Goal: Transaction & Acquisition: Purchase product/service

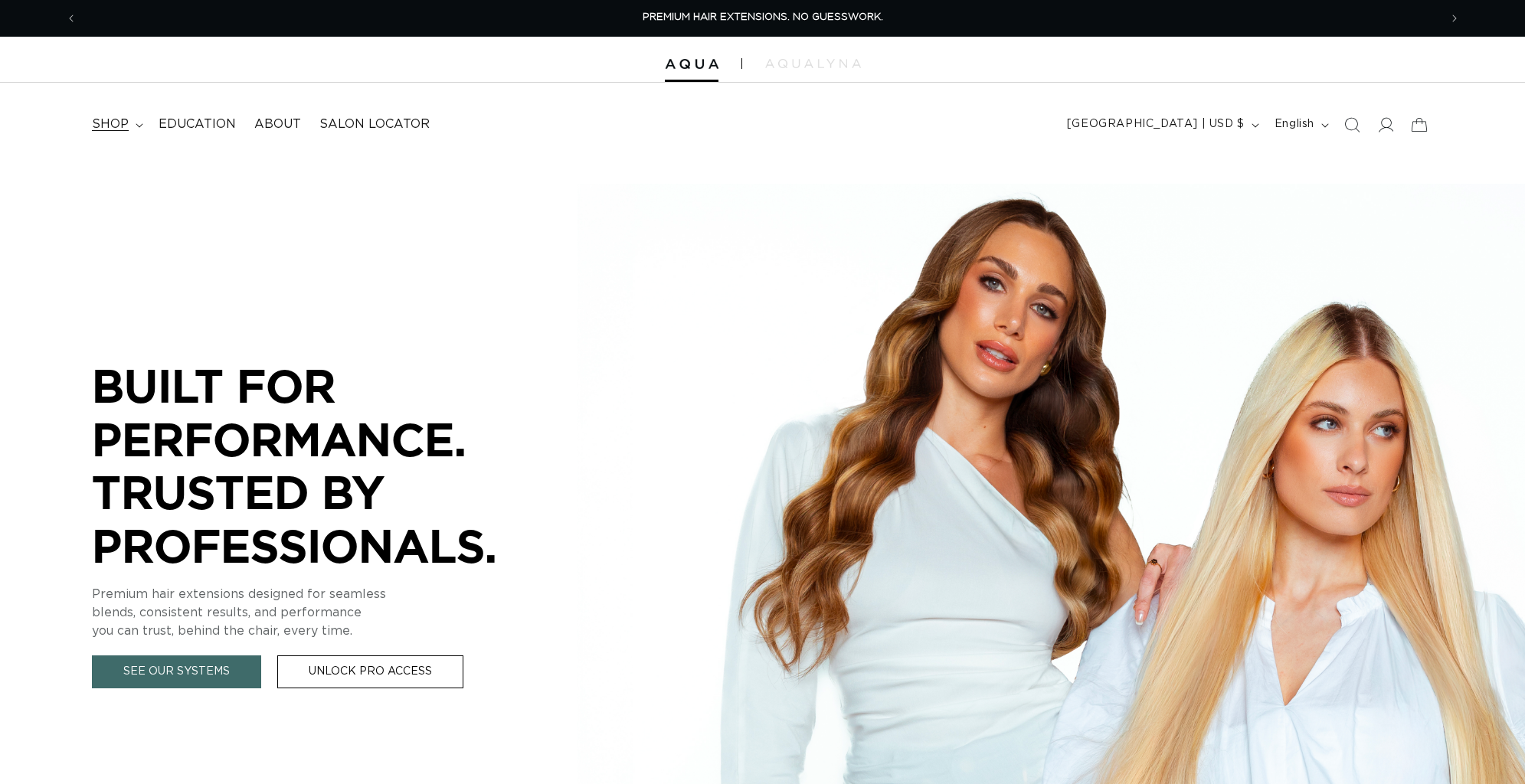
click at [121, 126] on span "shop" at bounding box center [110, 124] width 37 height 16
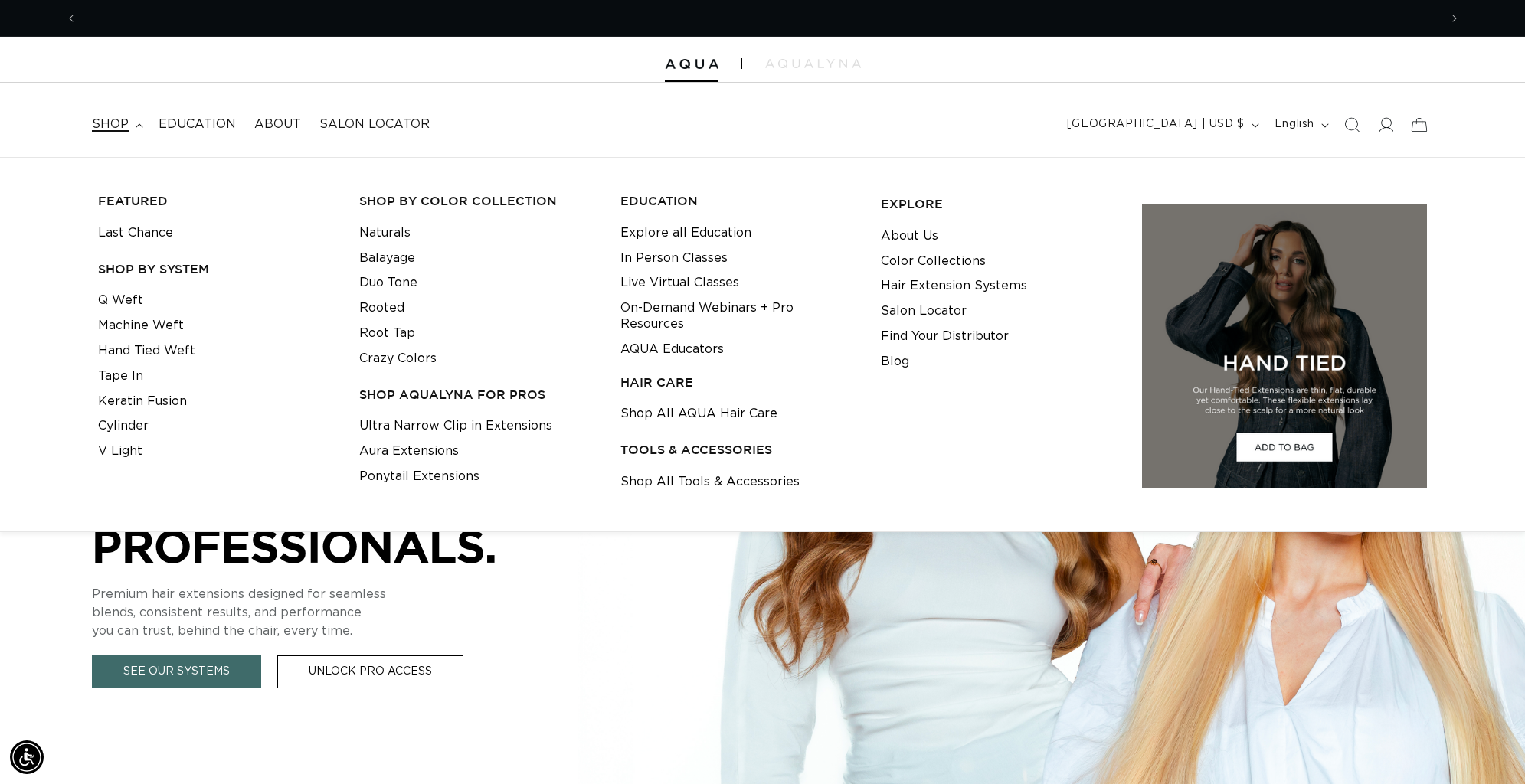
scroll to position [0, 1362]
click at [119, 301] on link "Q Weft" at bounding box center [121, 300] width 46 height 25
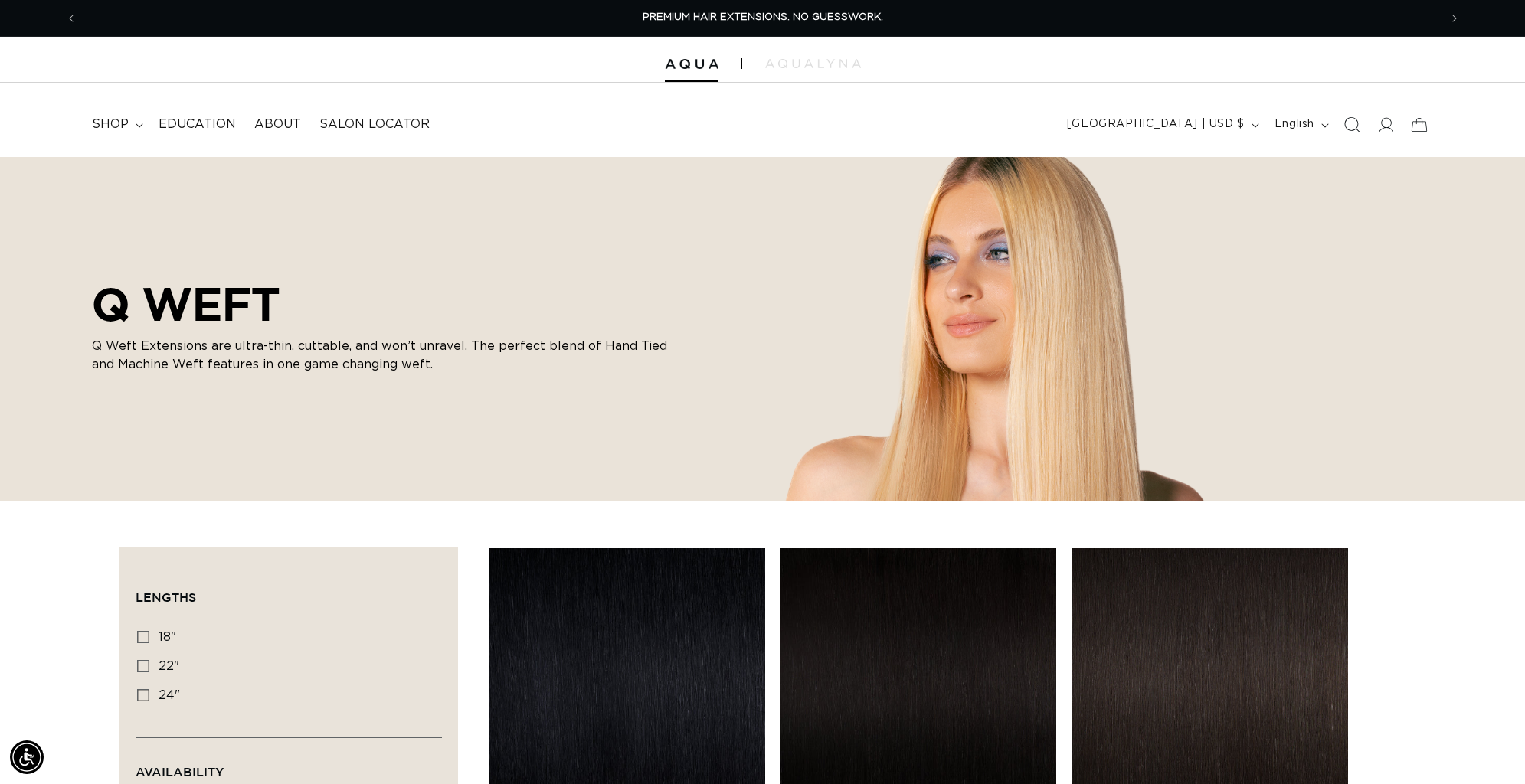
click at [1349, 126] on icon "Search" at bounding box center [1351, 124] width 16 height 16
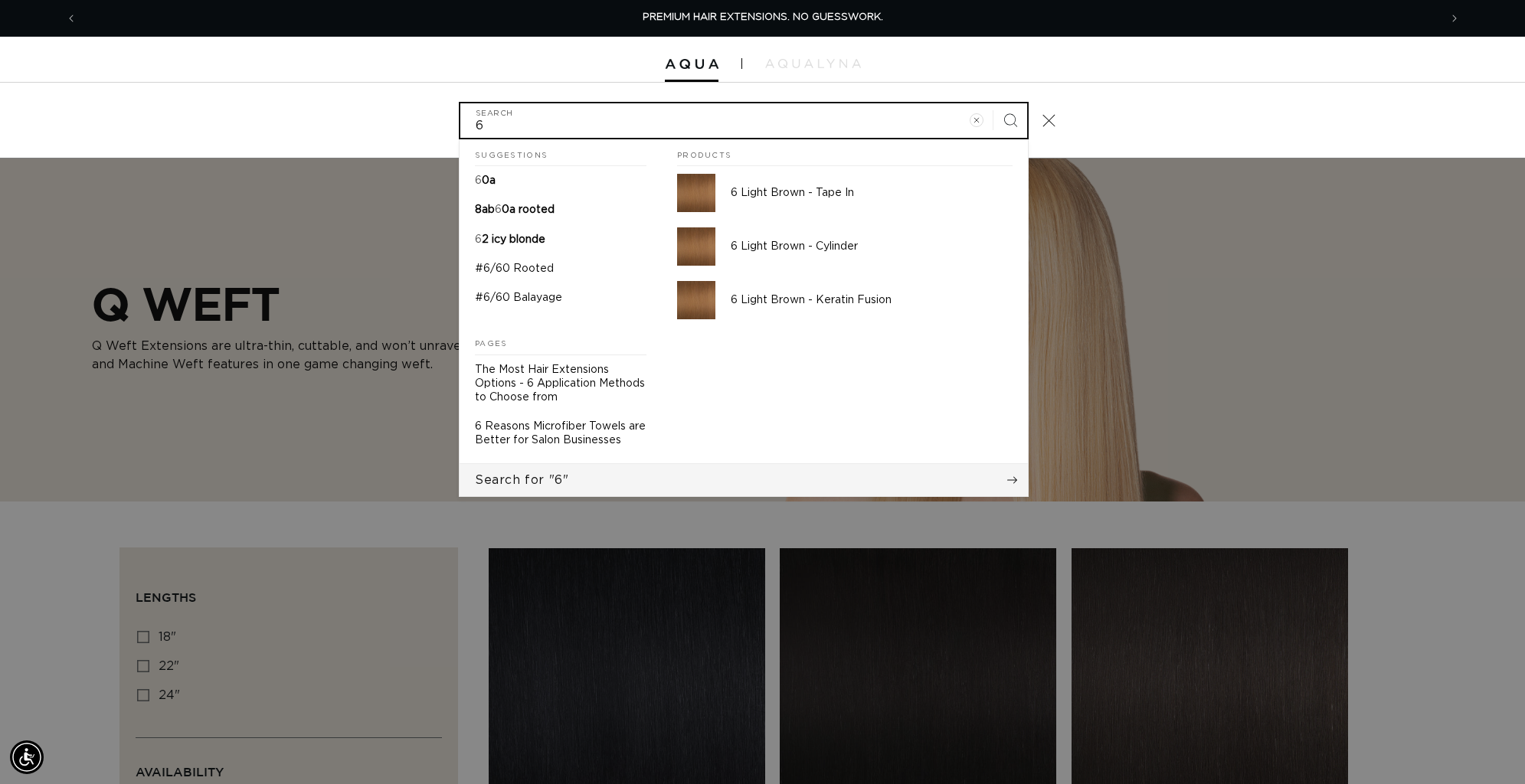
type input "6"
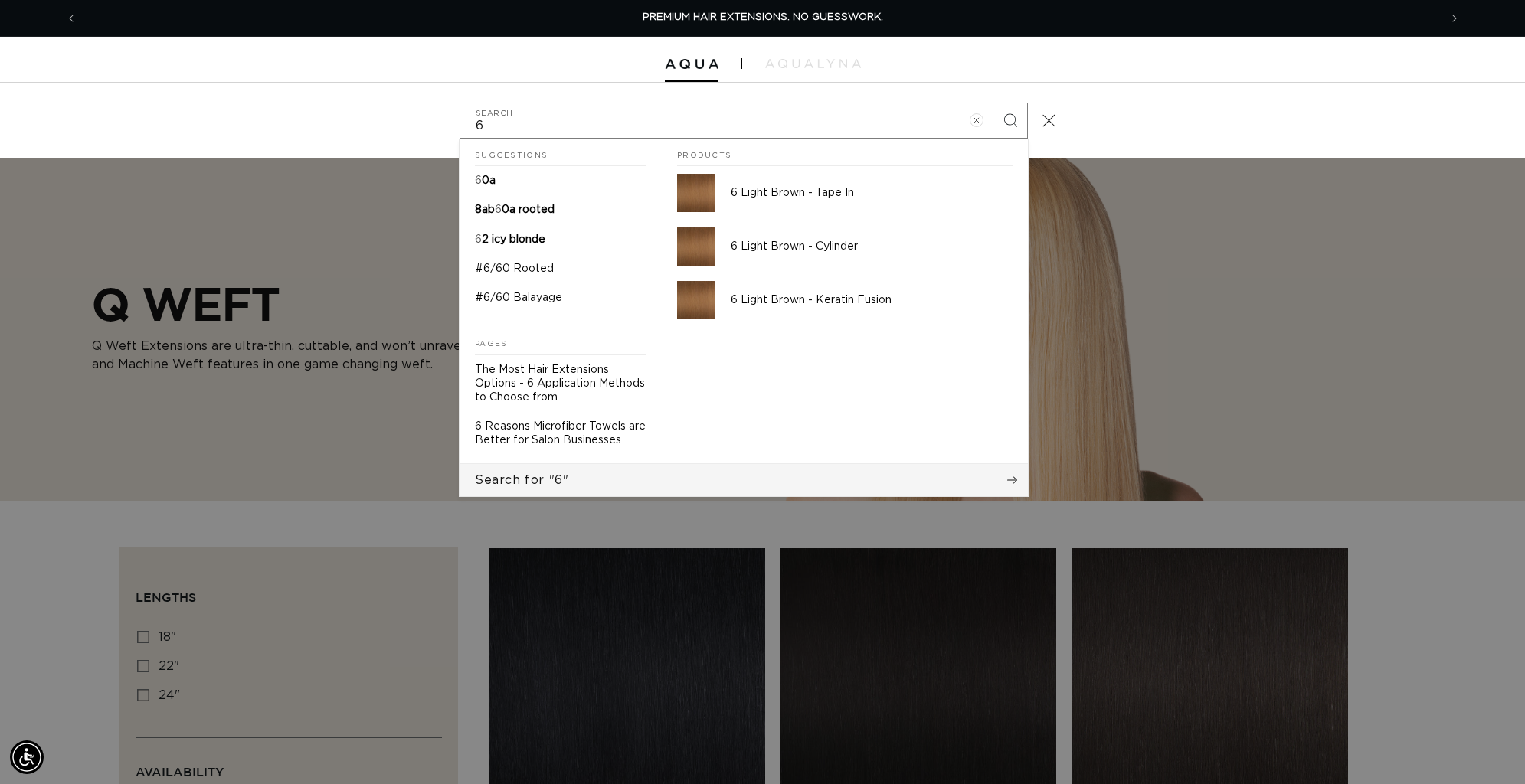
click at [591, 481] on button "Search for "6"" at bounding box center [744, 480] width 568 height 32
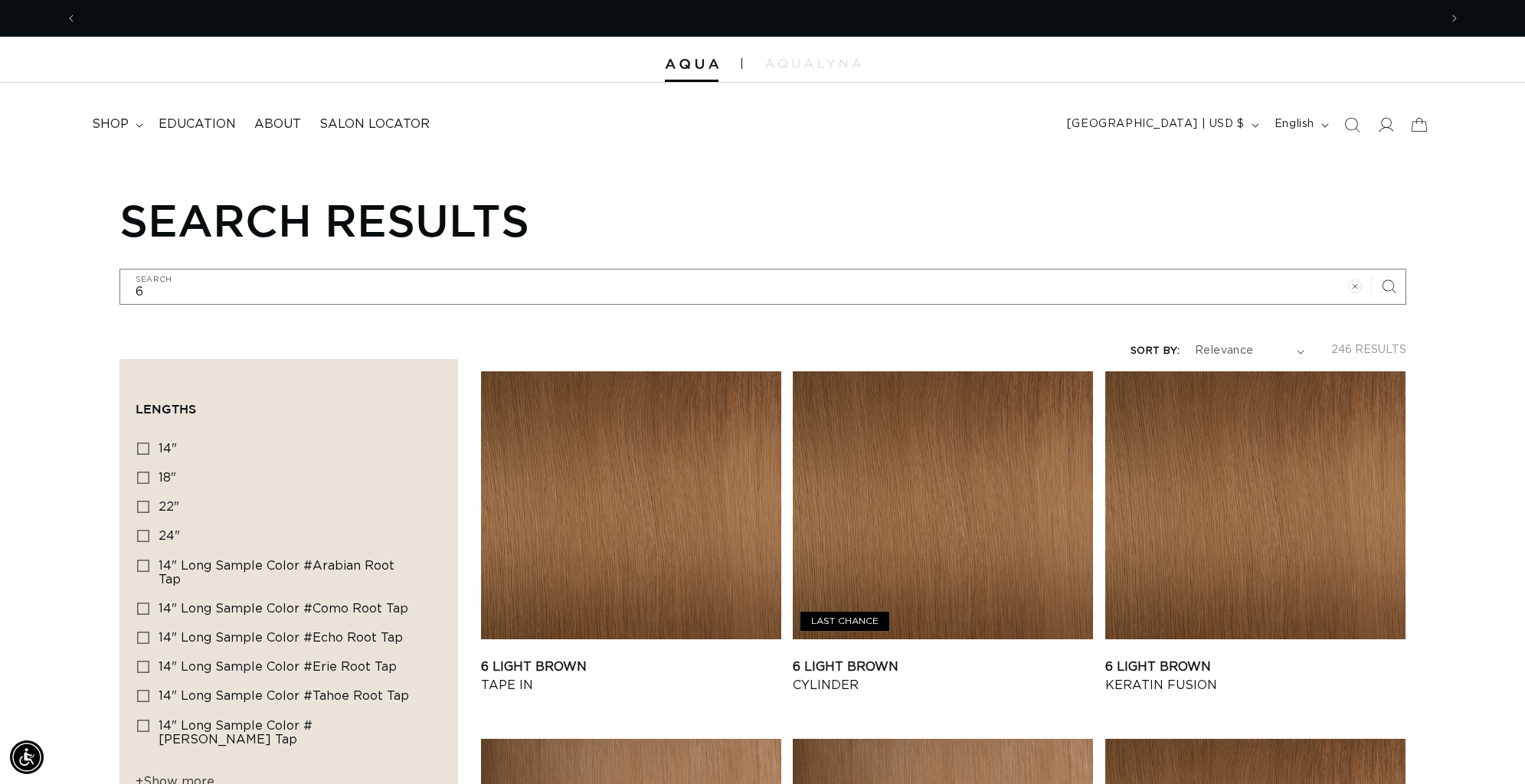
scroll to position [0, 2725]
click at [117, 128] on span "shop" at bounding box center [110, 124] width 37 height 16
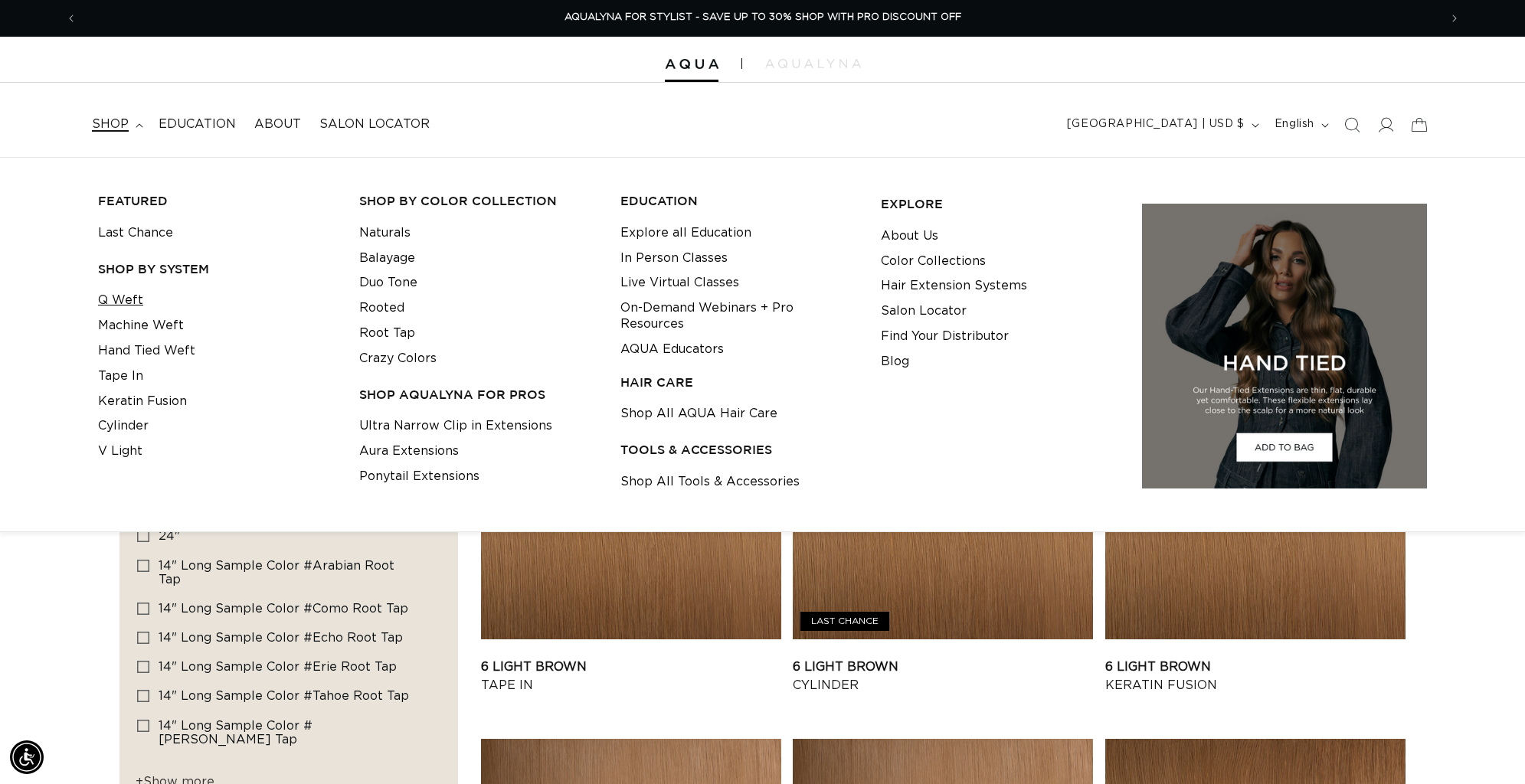
click at [126, 301] on link "Q Weft" at bounding box center [121, 300] width 46 height 25
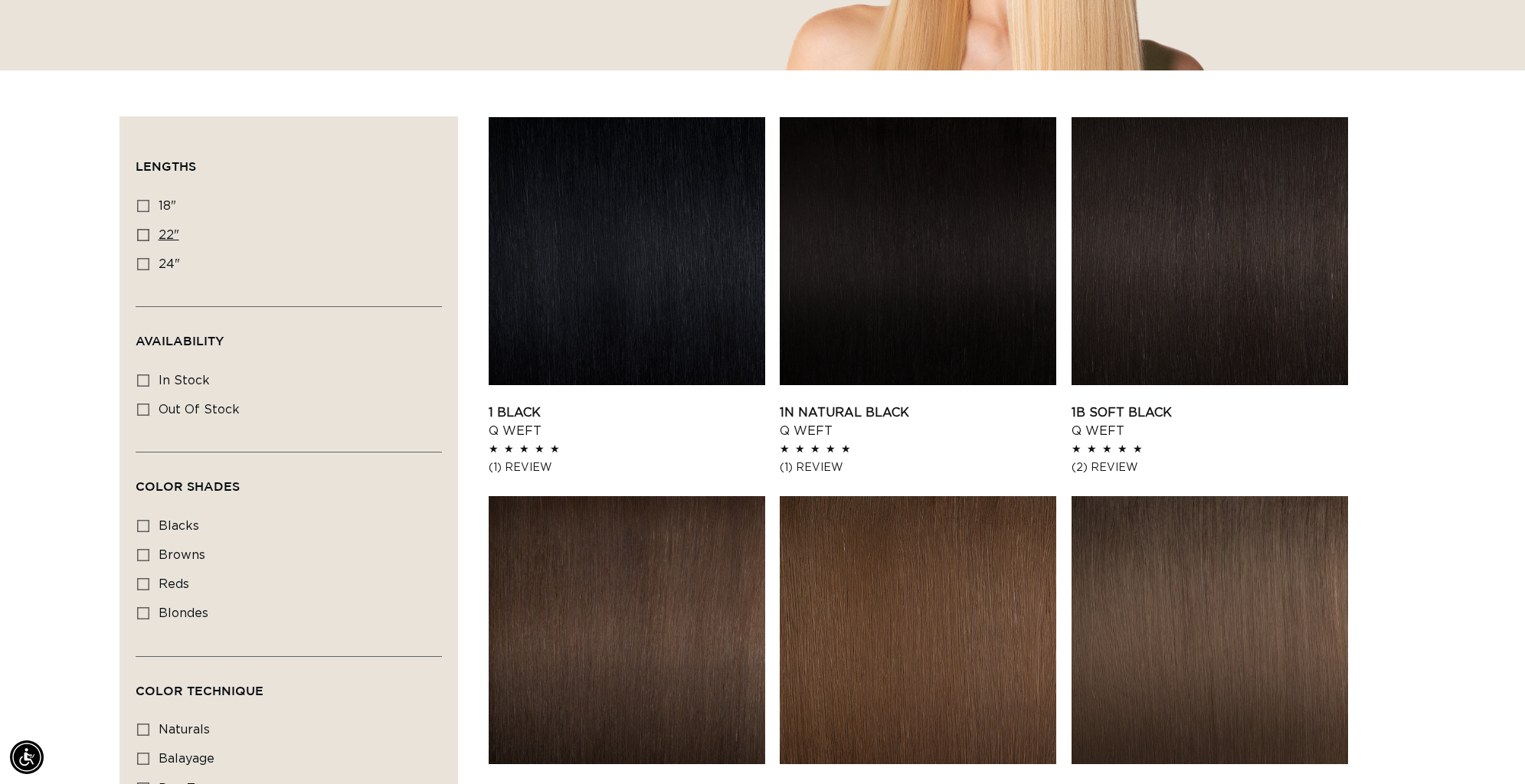
click at [143, 233] on icon at bounding box center [143, 235] width 12 height 12
click at [143, 233] on input "22" 22" (5 products)" at bounding box center [143, 235] width 12 height 12
checkbox input "true"
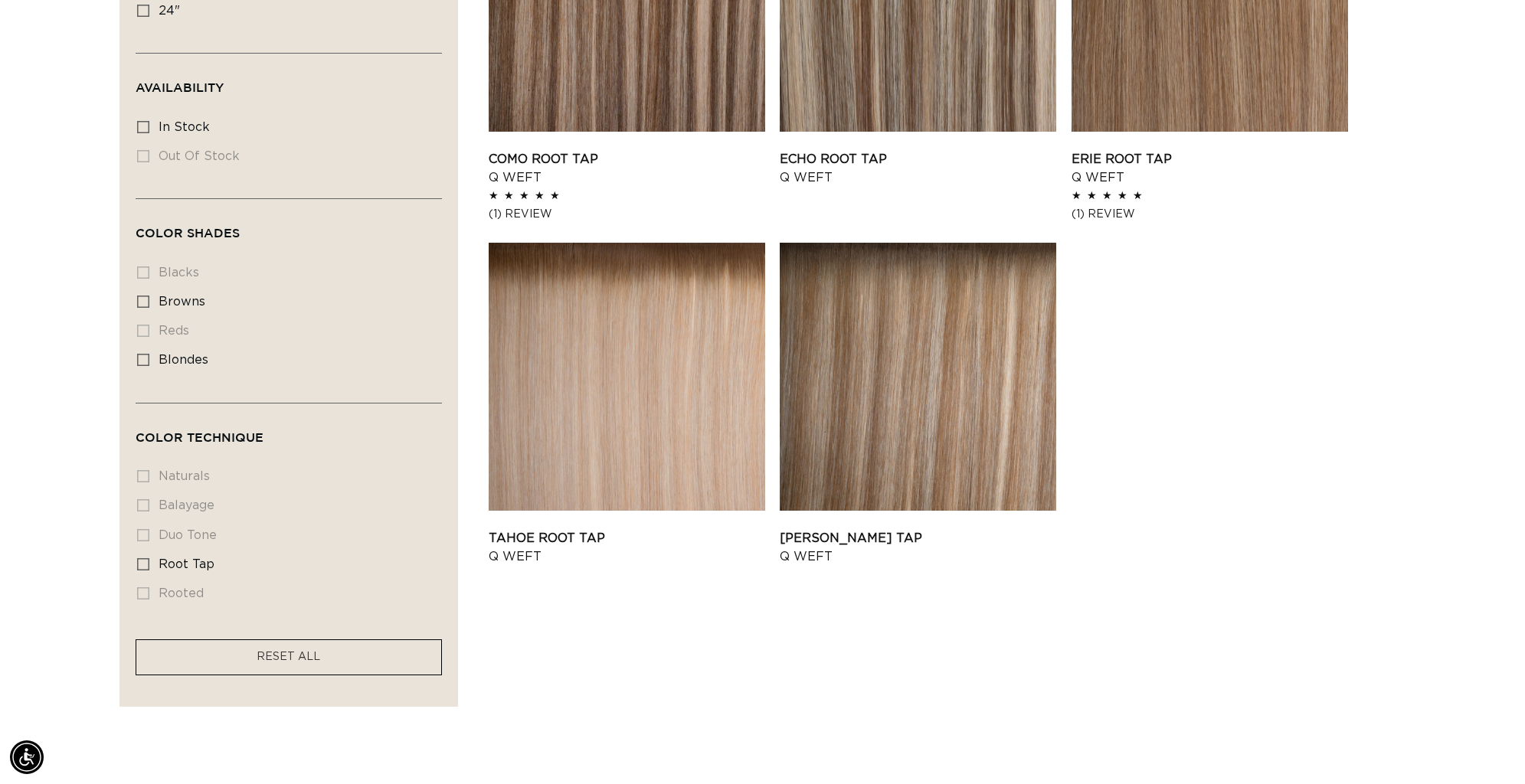
scroll to position [698, 0]
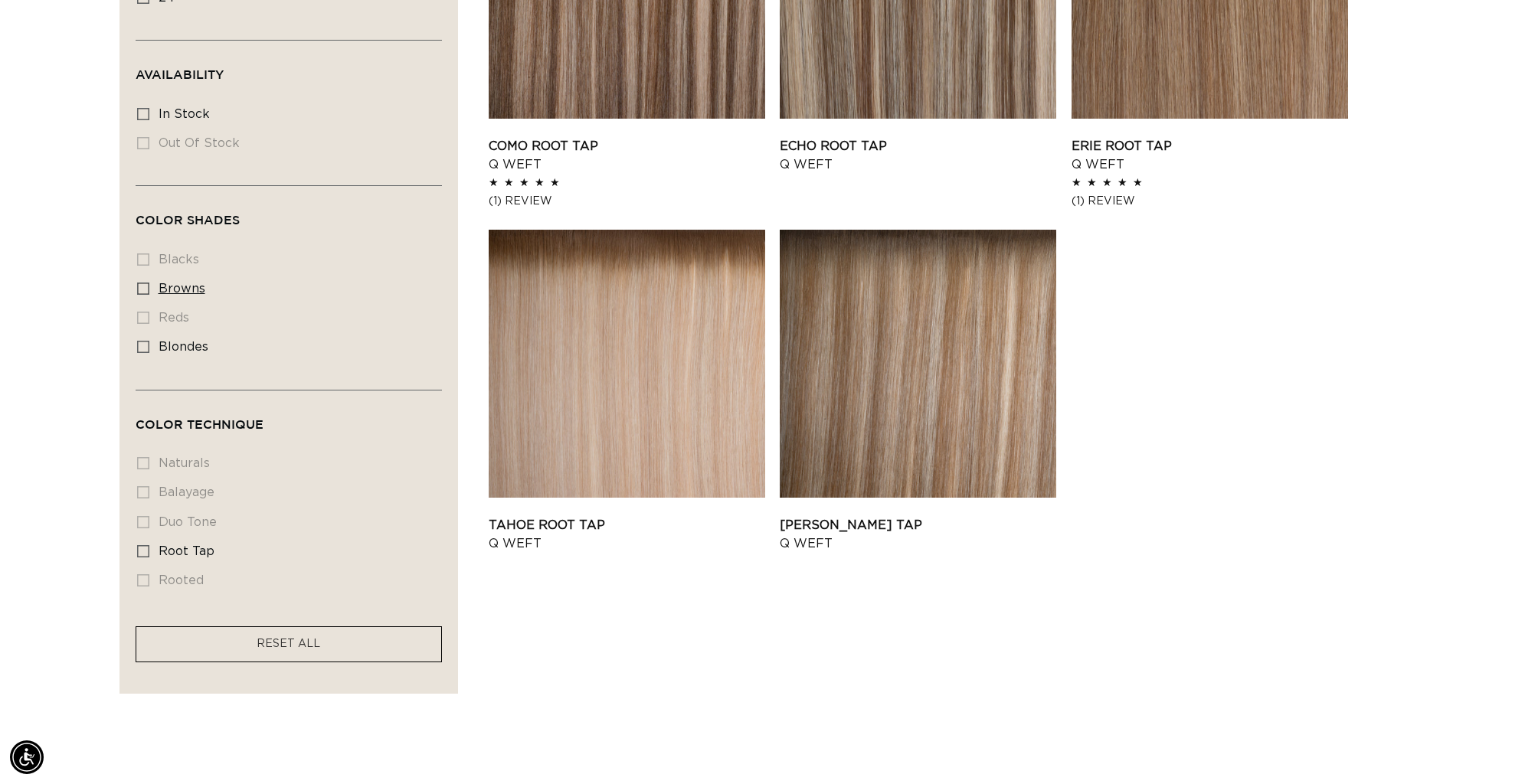
click at [172, 284] on span "browns" at bounding box center [181, 288] width 47 height 12
click at [150, 284] on input "browns browns (5 products)" at bounding box center [143, 288] width 12 height 12
checkbox input "true"
click at [176, 459] on li "naturals naturals (0 products)" at bounding box center [284, 464] width 294 height 29
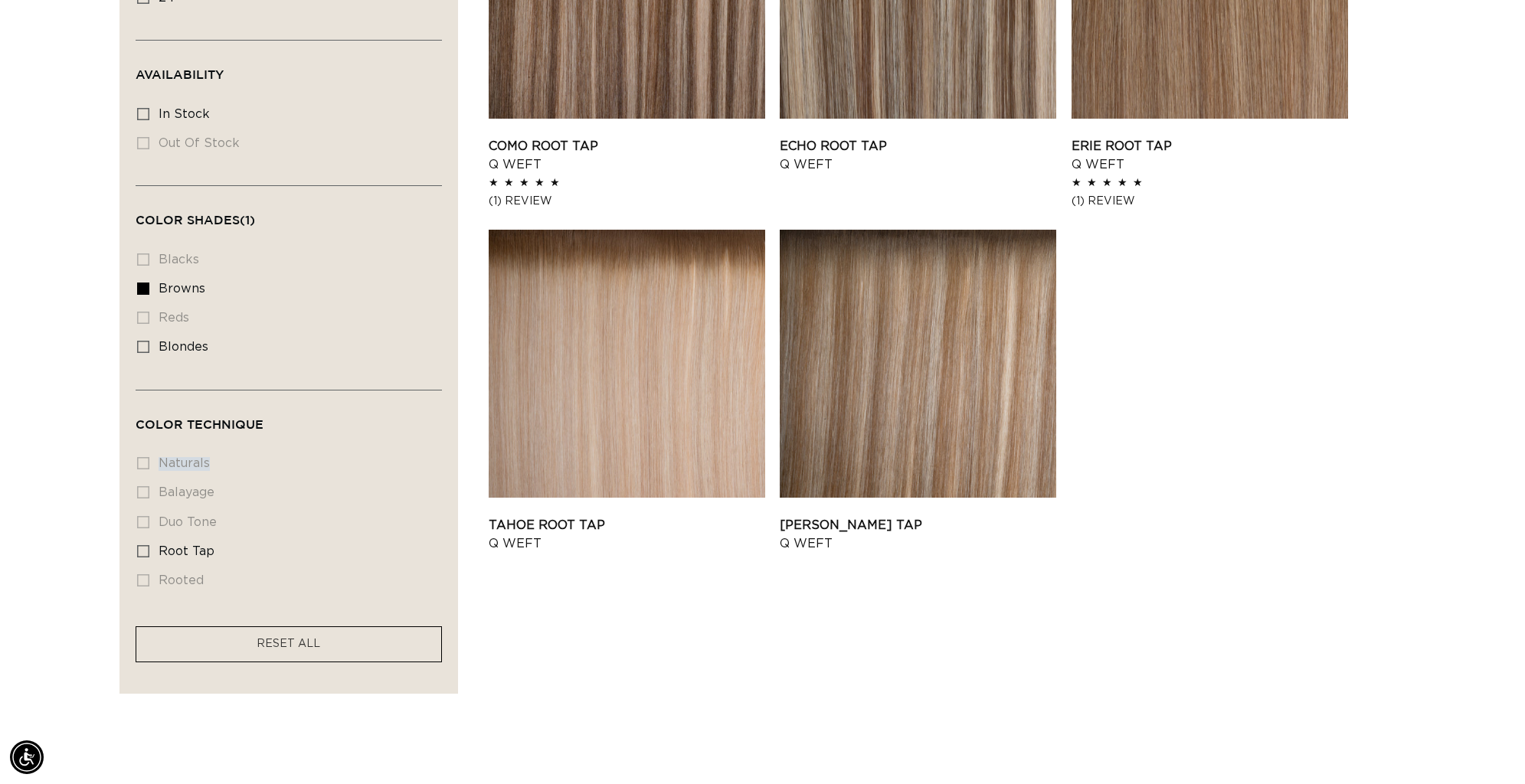
click at [176, 459] on li "naturals naturals (0 products)" at bounding box center [284, 464] width 294 height 29
click at [153, 461] on li "naturals naturals (0 products)" at bounding box center [284, 464] width 294 height 29
click at [304, 638] on span "RESET ALL" at bounding box center [289, 643] width 63 height 11
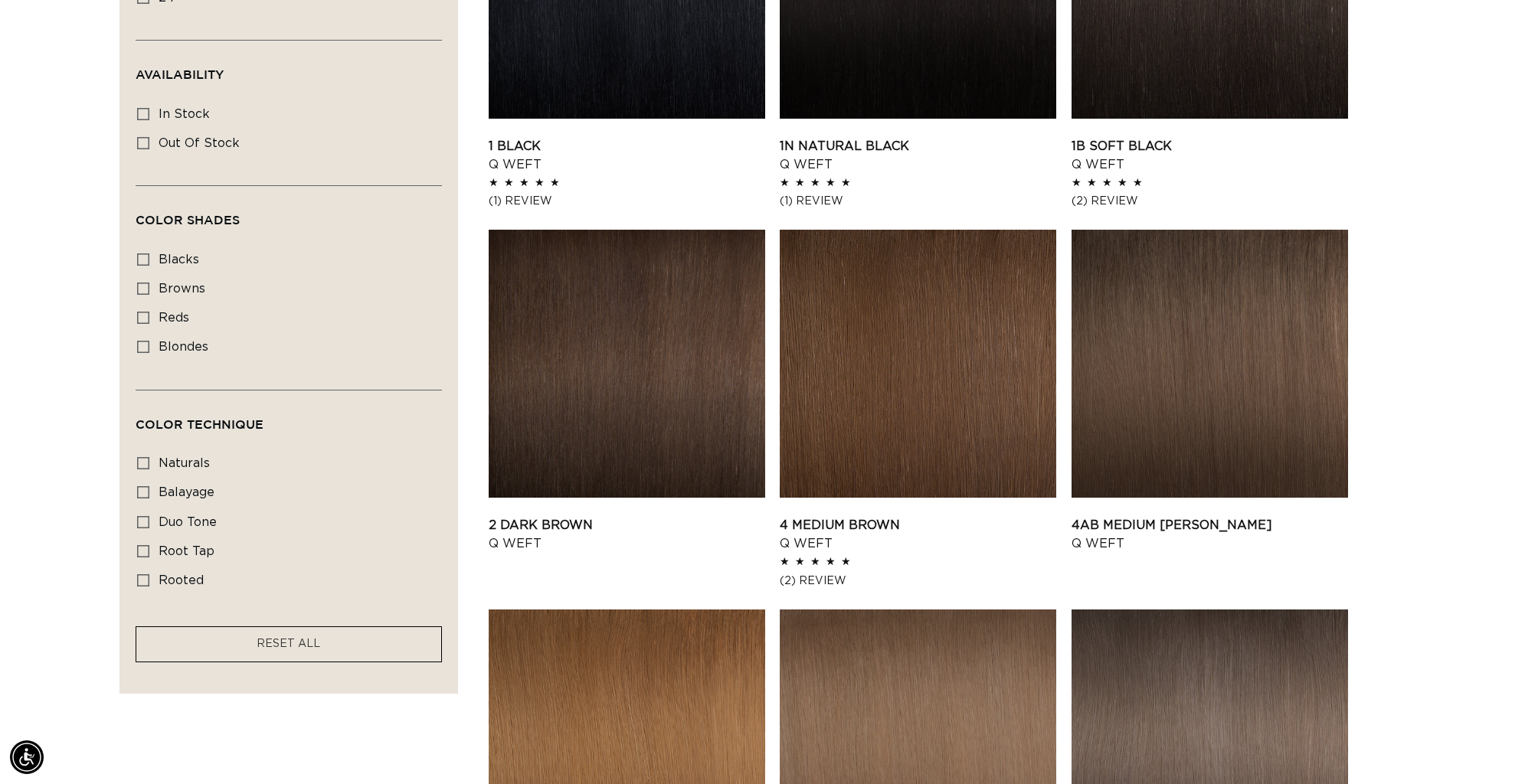
scroll to position [0, 1362]
click at [157, 460] on label "naturals naturals (17 products)" at bounding box center [284, 464] width 294 height 29
click at [150, 460] on input "naturals naturals (17 products)" at bounding box center [143, 463] width 12 height 12
checkbox input "true"
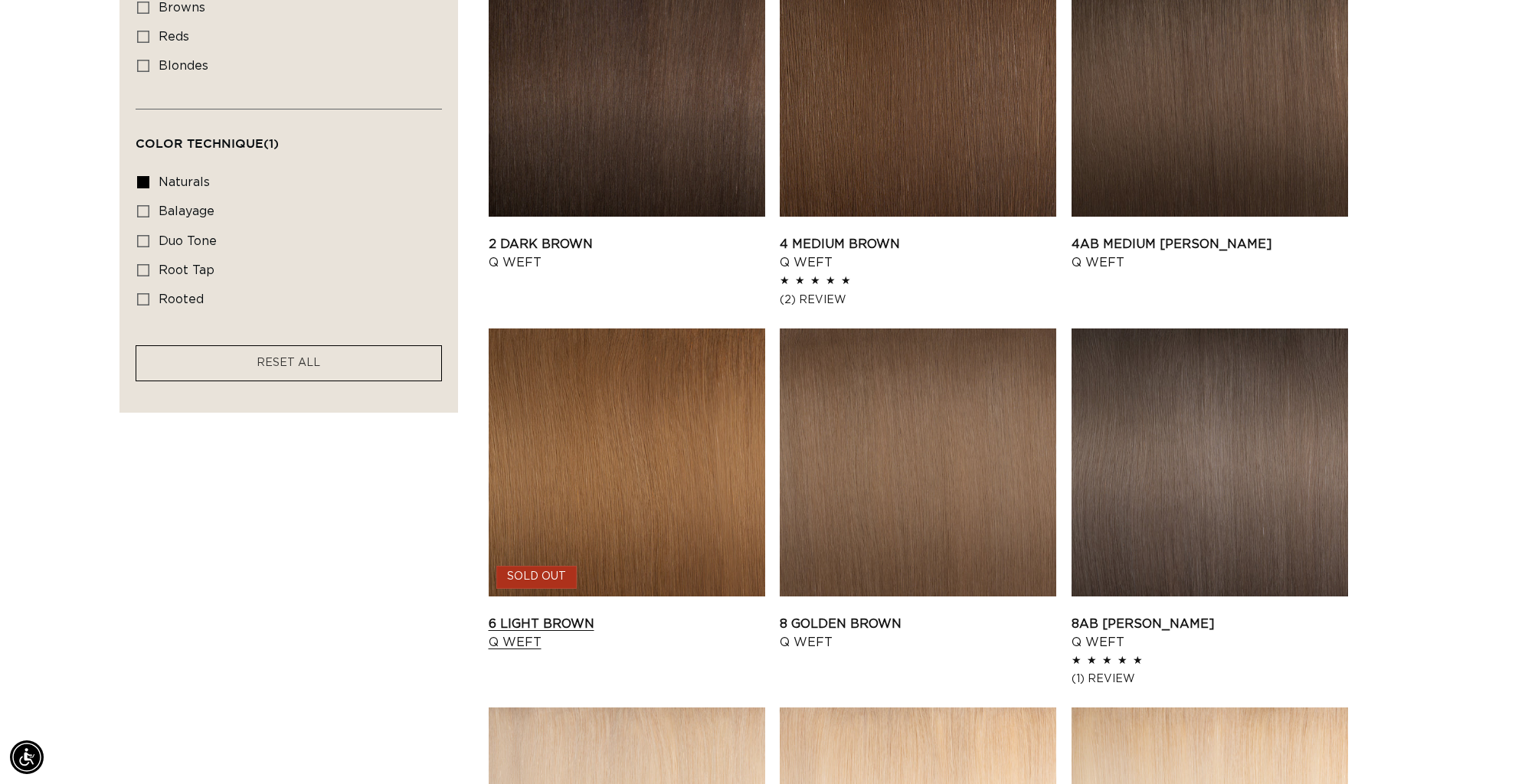
click at [592, 624] on link "6 Light Brown Q Weft" at bounding box center [627, 632] width 277 height 37
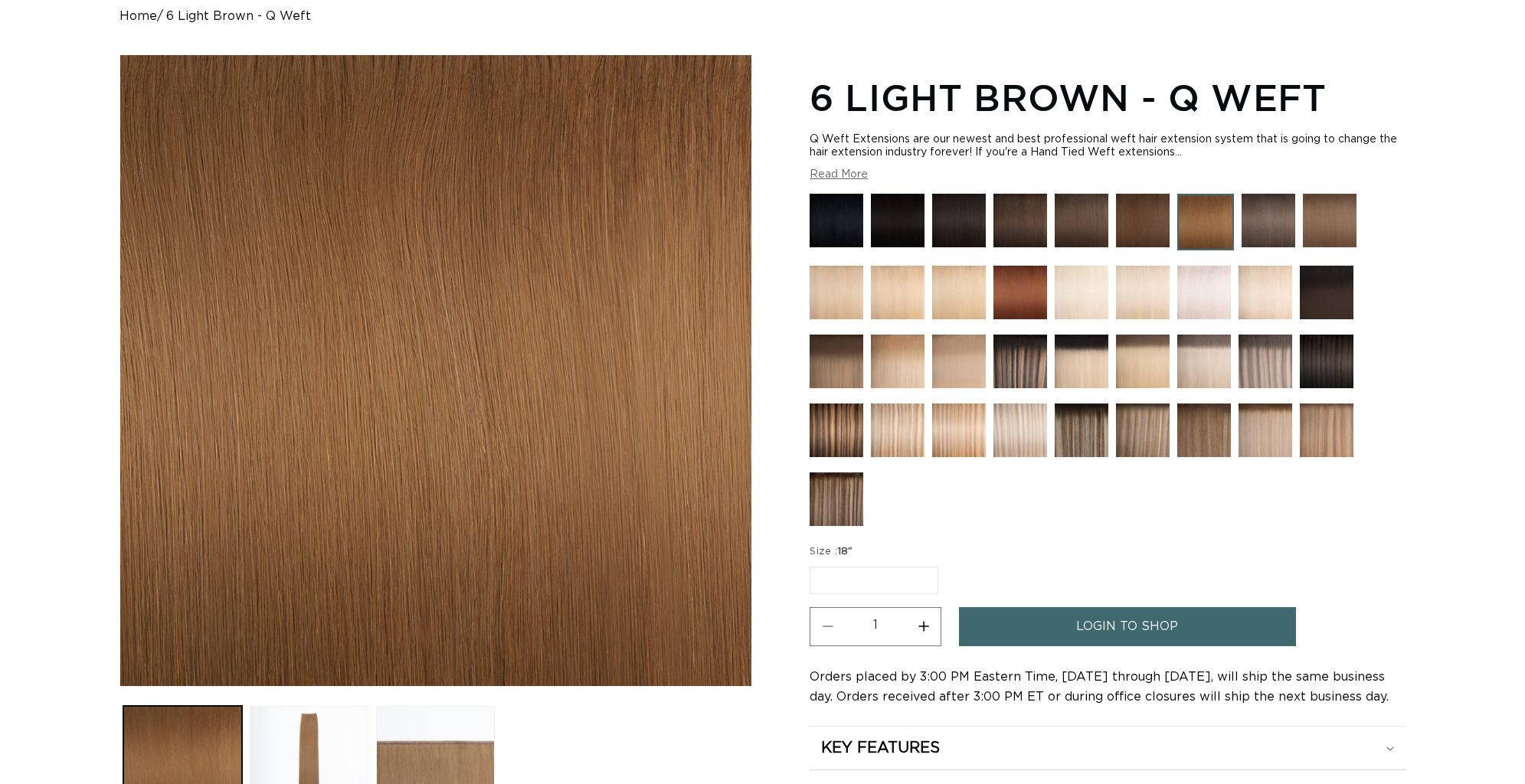
scroll to position [167, 0]
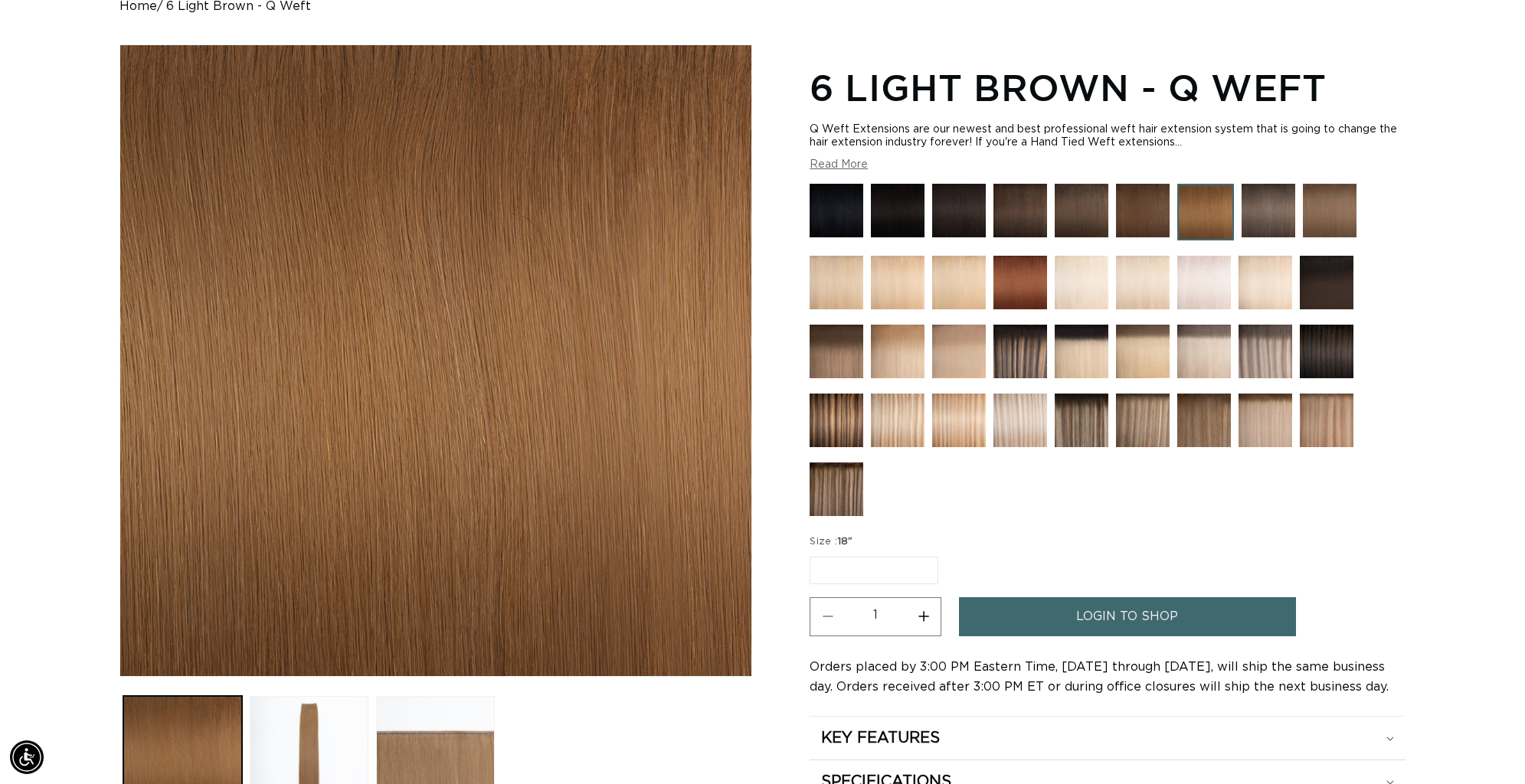
click at [898, 572] on label "18" Variant sold out or unavailable" at bounding box center [875, 571] width 129 height 28
click at [814, 554] on input "18" Variant sold out or unavailable" at bounding box center [814, 554] width 1 height 1
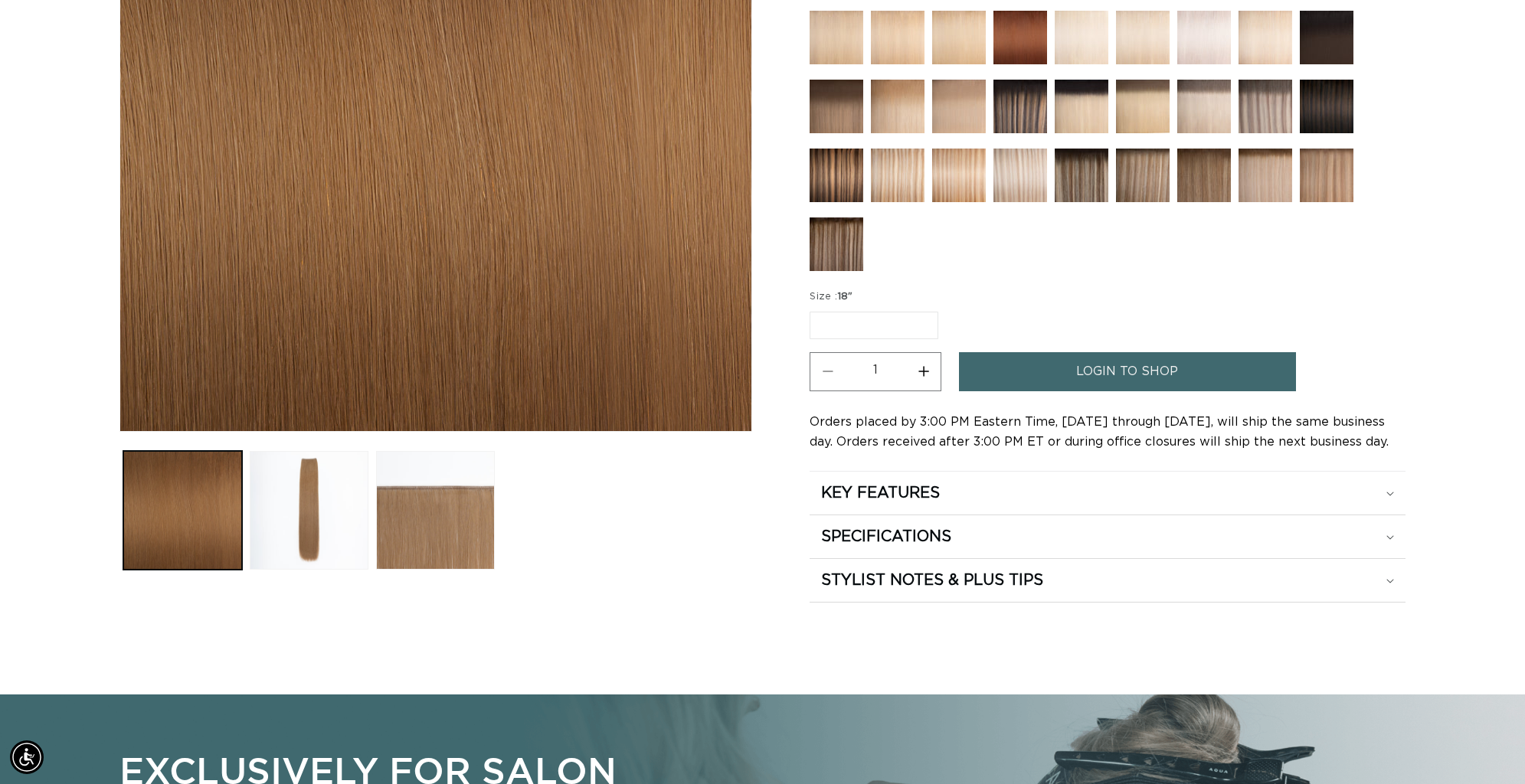
scroll to position [0, 2725]
click at [918, 503] on h2 "KEY FEATURES" at bounding box center [880, 494] width 119 height 20
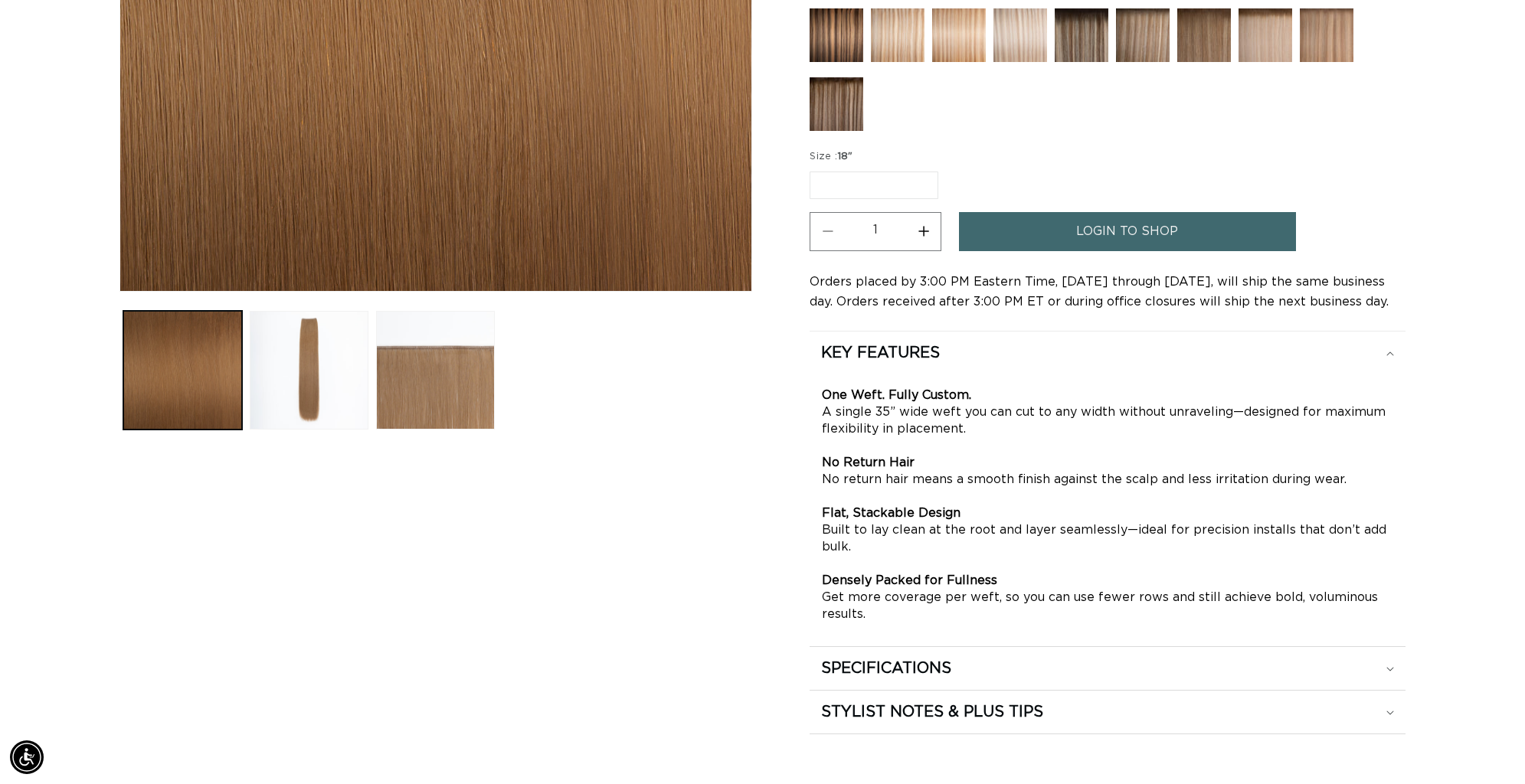
scroll to position [544, 0]
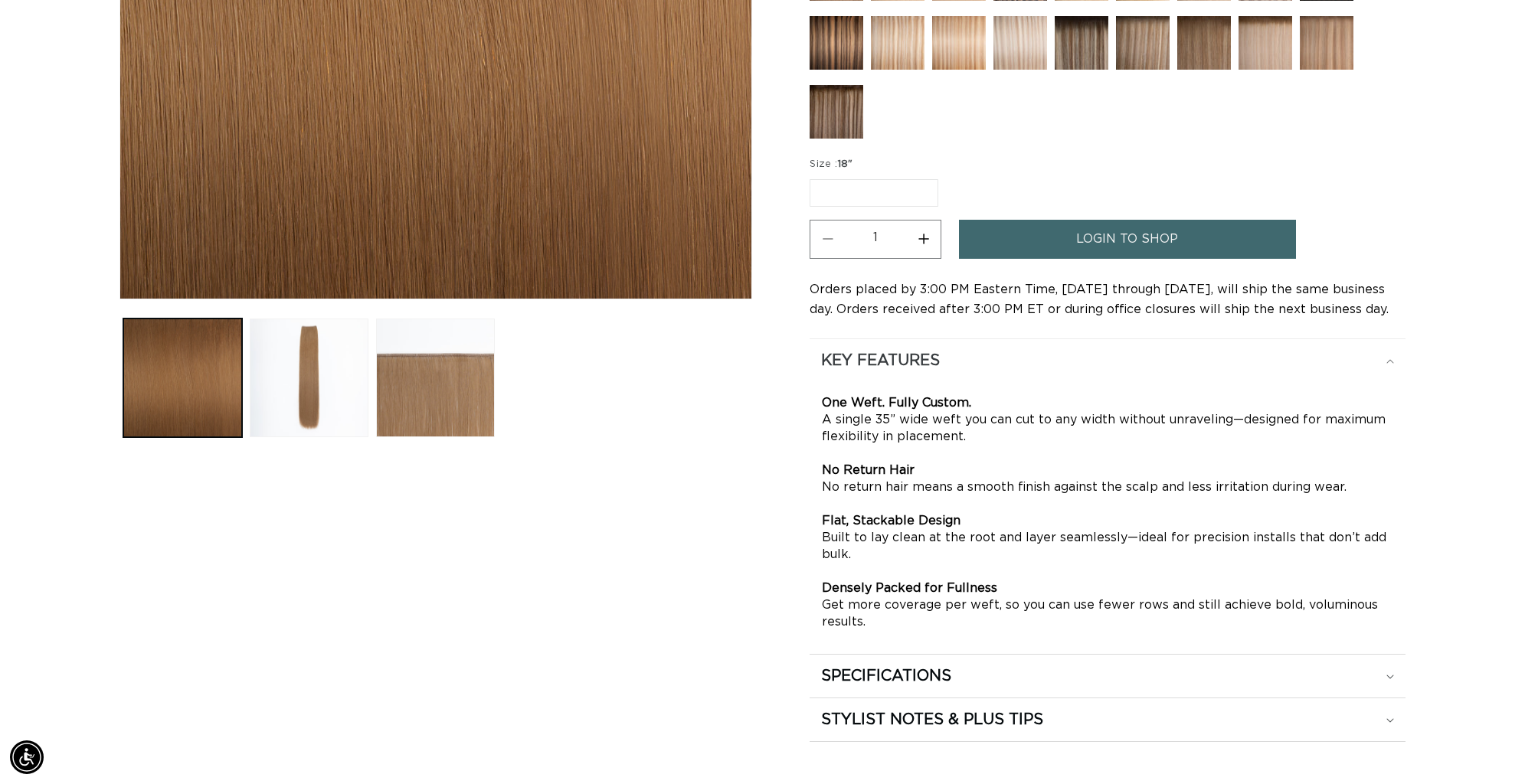
click at [1394, 357] on div "KEY FEATURES" at bounding box center [1108, 361] width 573 height 20
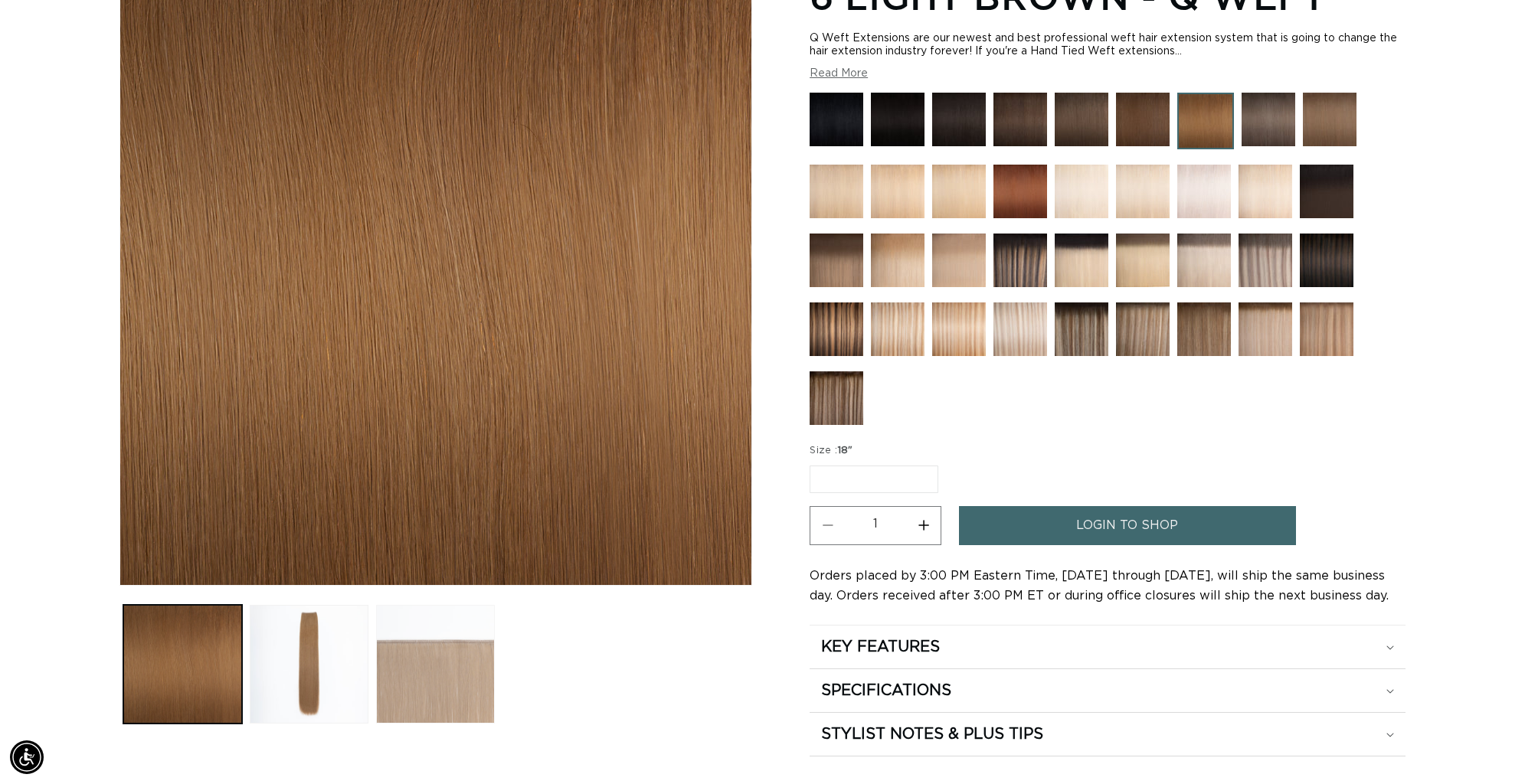
scroll to position [0, 1362]
click at [329, 642] on button "Load image 2 in gallery view" at bounding box center [309, 664] width 119 height 119
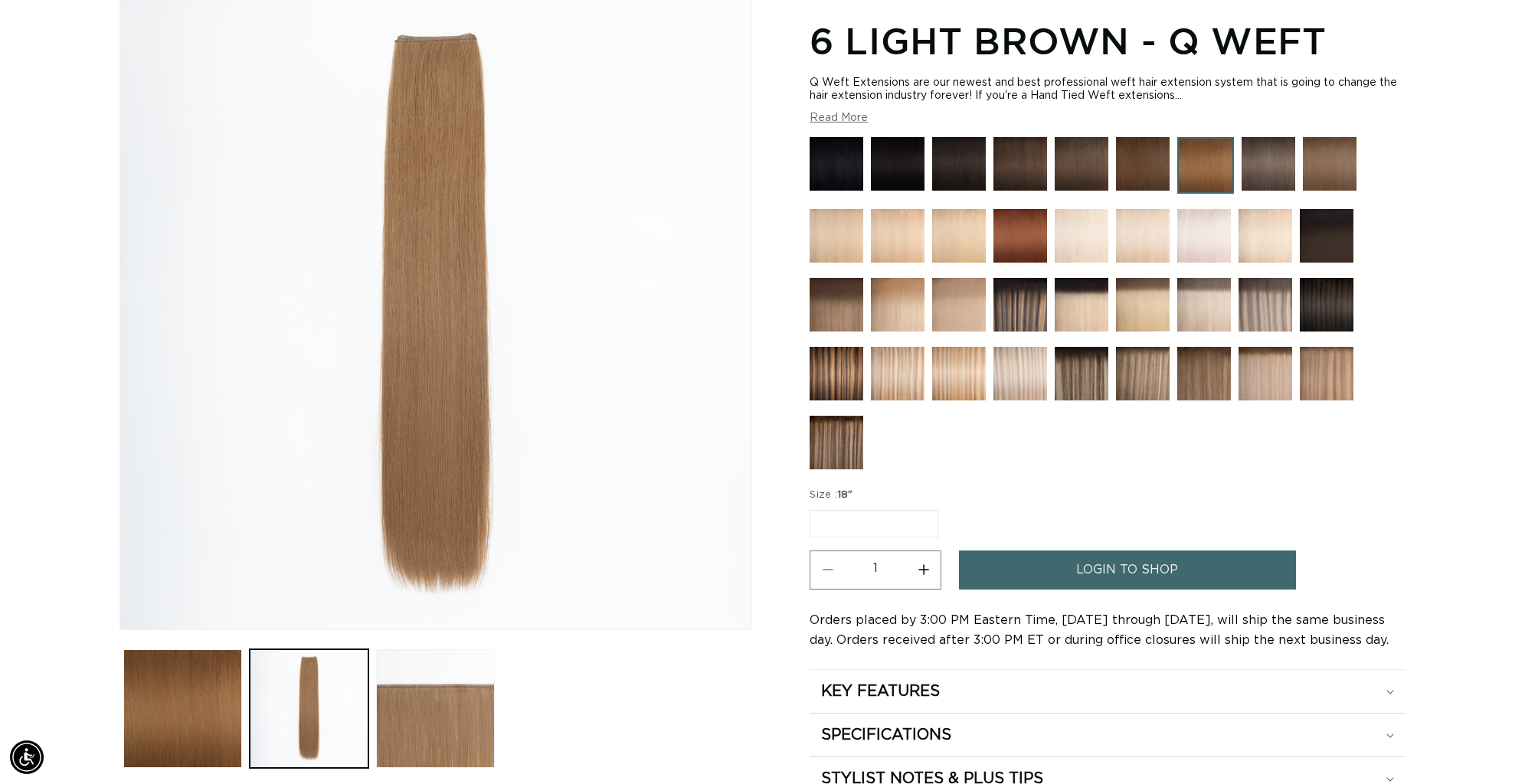
scroll to position [211, 0]
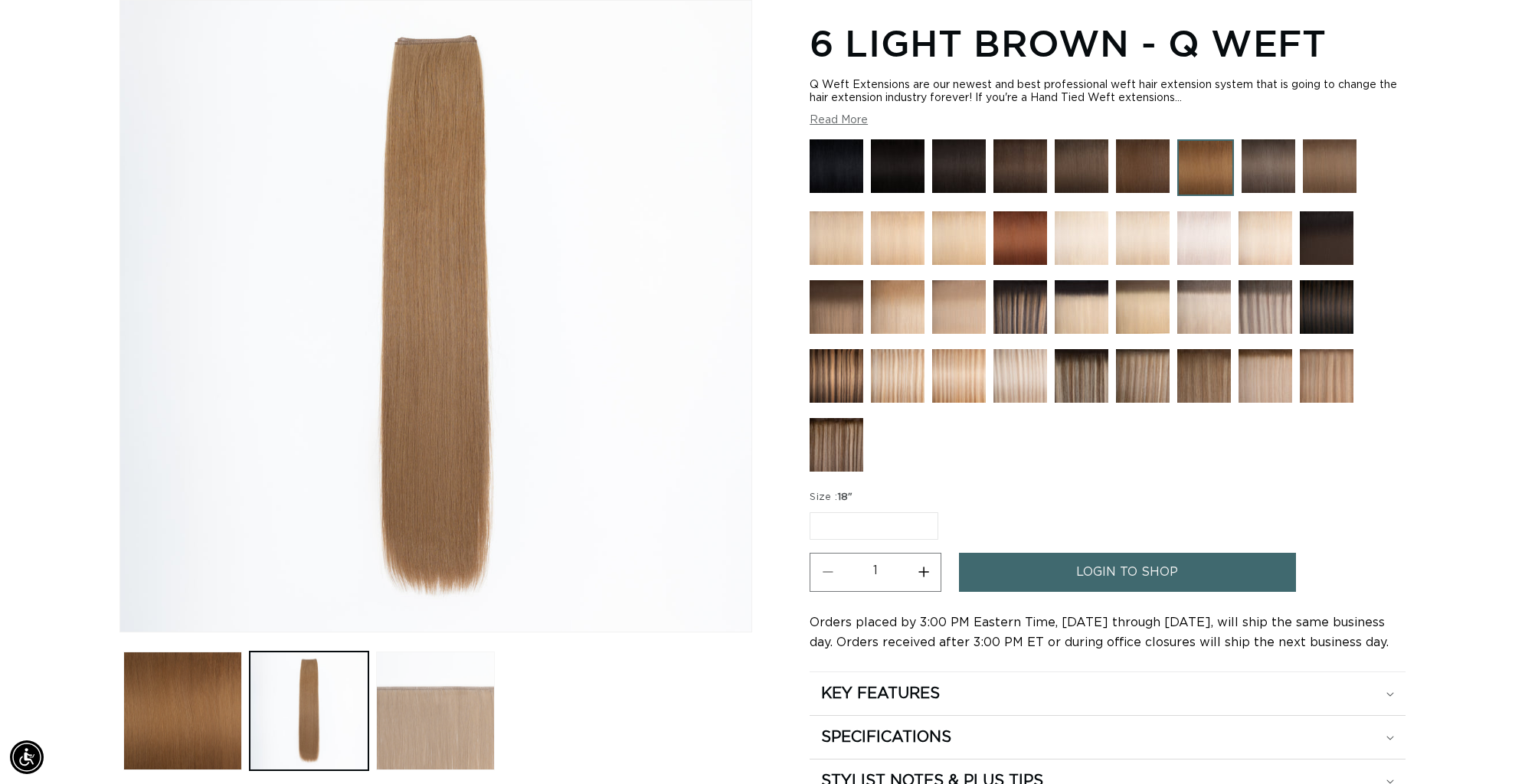
click at [433, 702] on button "Load image 3 in gallery view" at bounding box center [435, 712] width 119 height 119
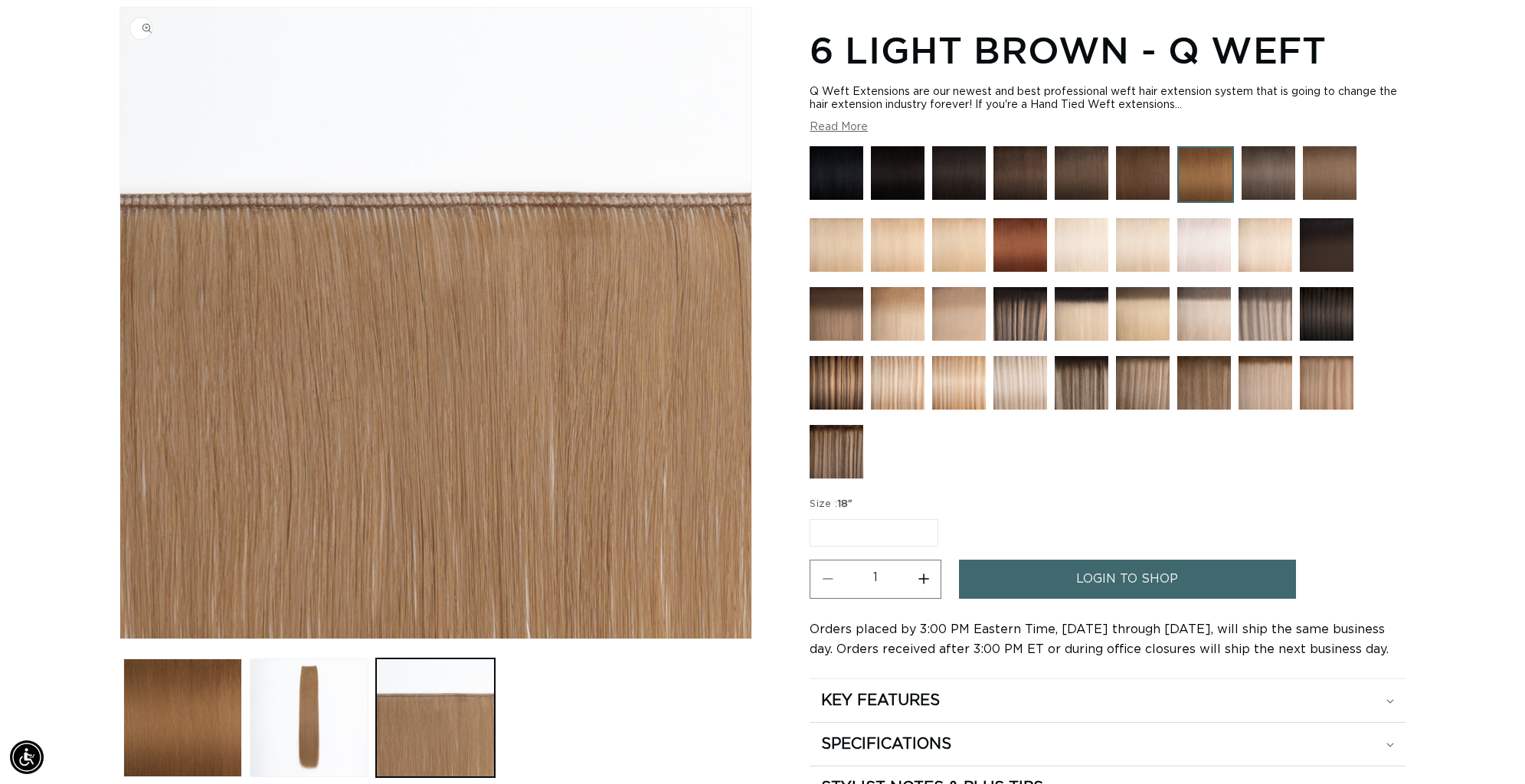
scroll to position [198, 0]
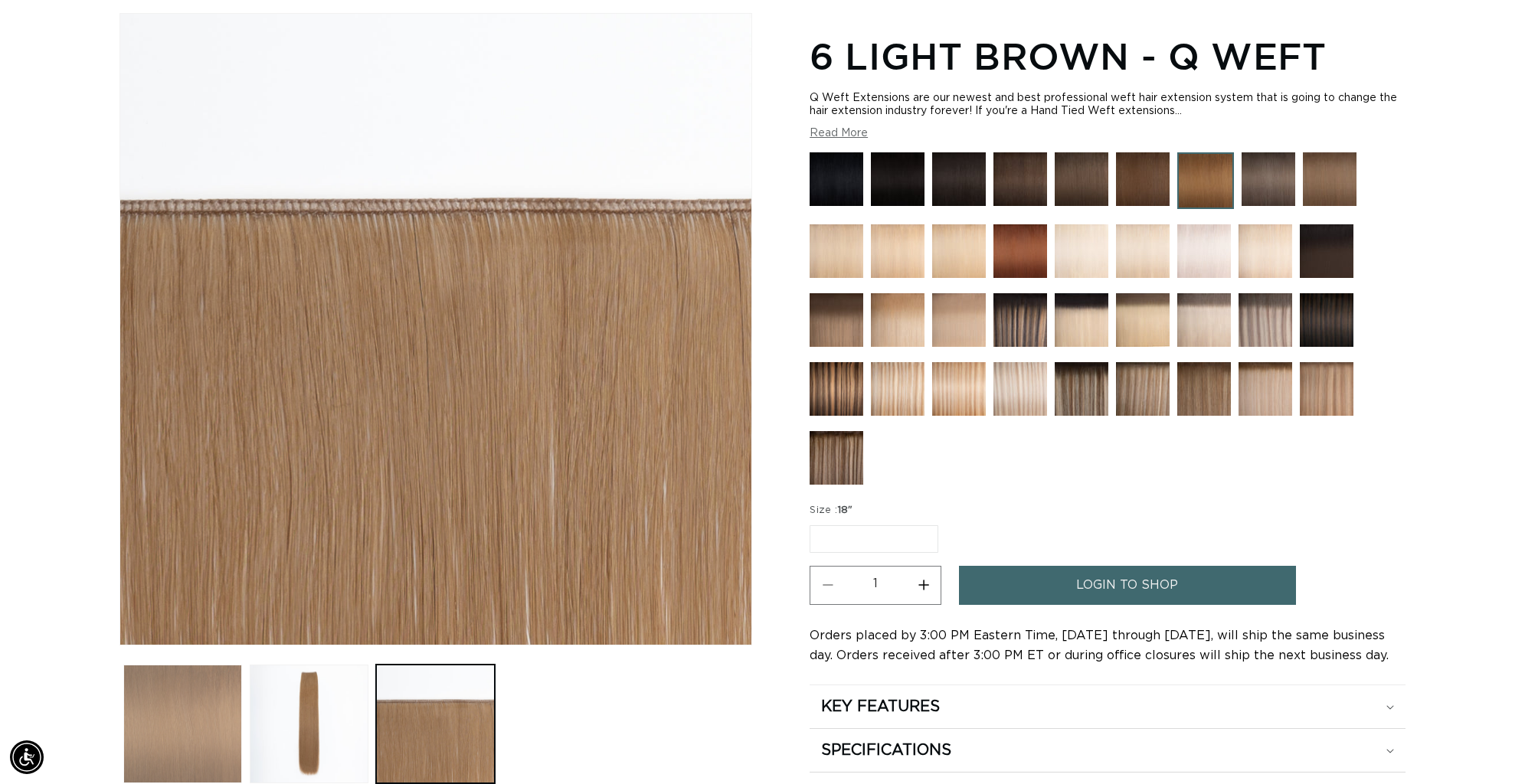
click at [154, 730] on button "Load image 1 in gallery view" at bounding box center [182, 725] width 119 height 119
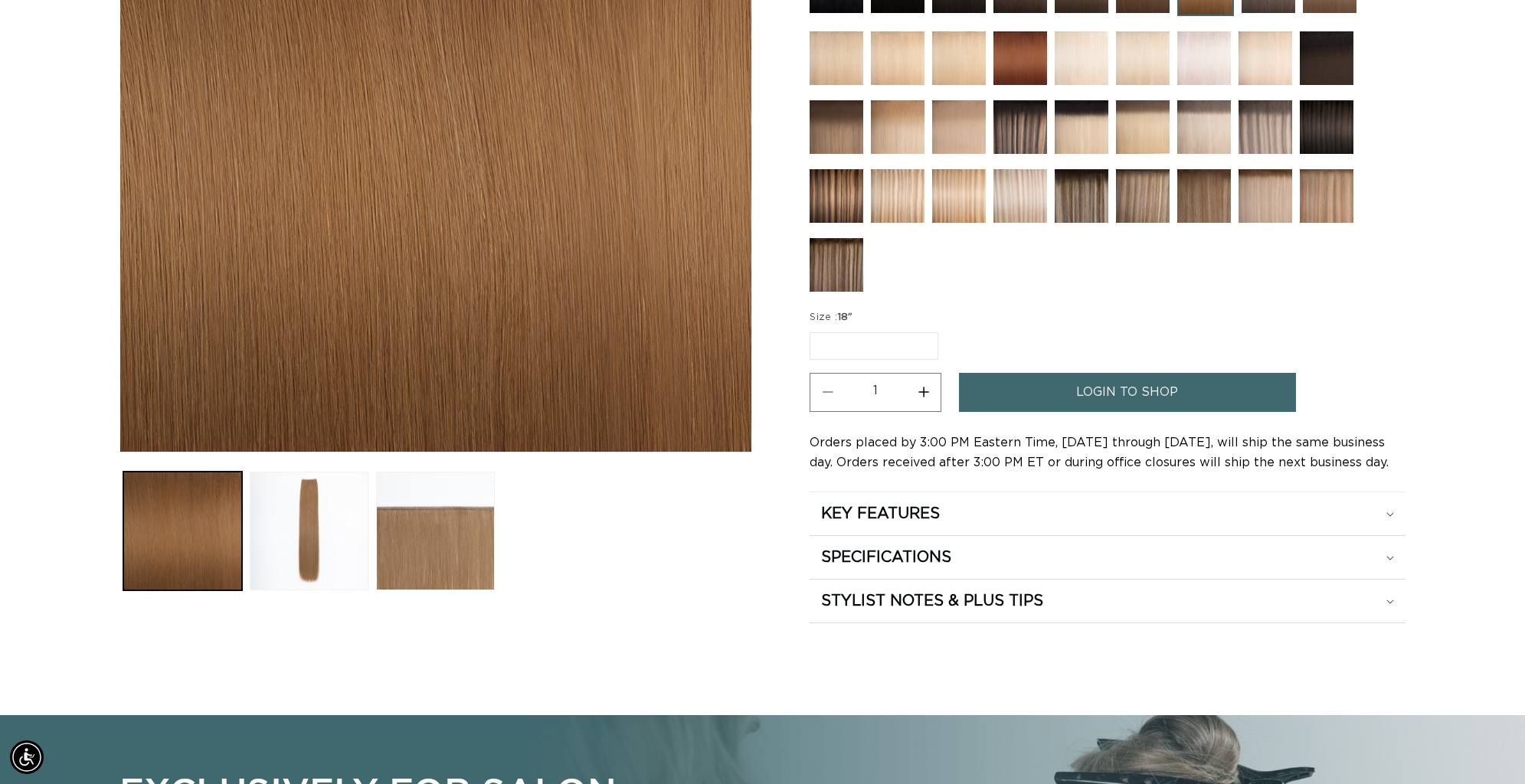
scroll to position [446, 0]
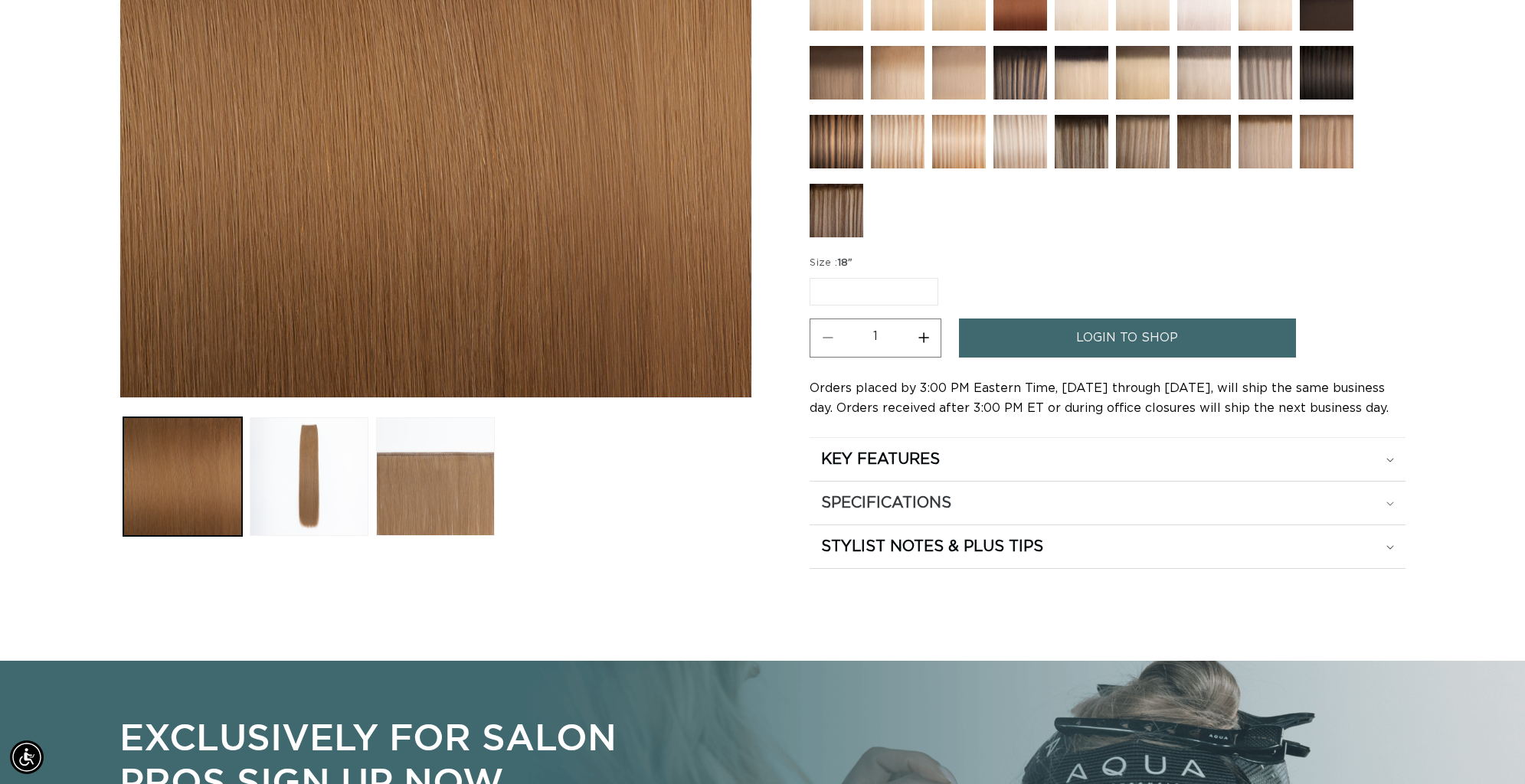
click at [986, 501] on div "SPECIFICATIONS" at bounding box center [1108, 504] width 573 height 20
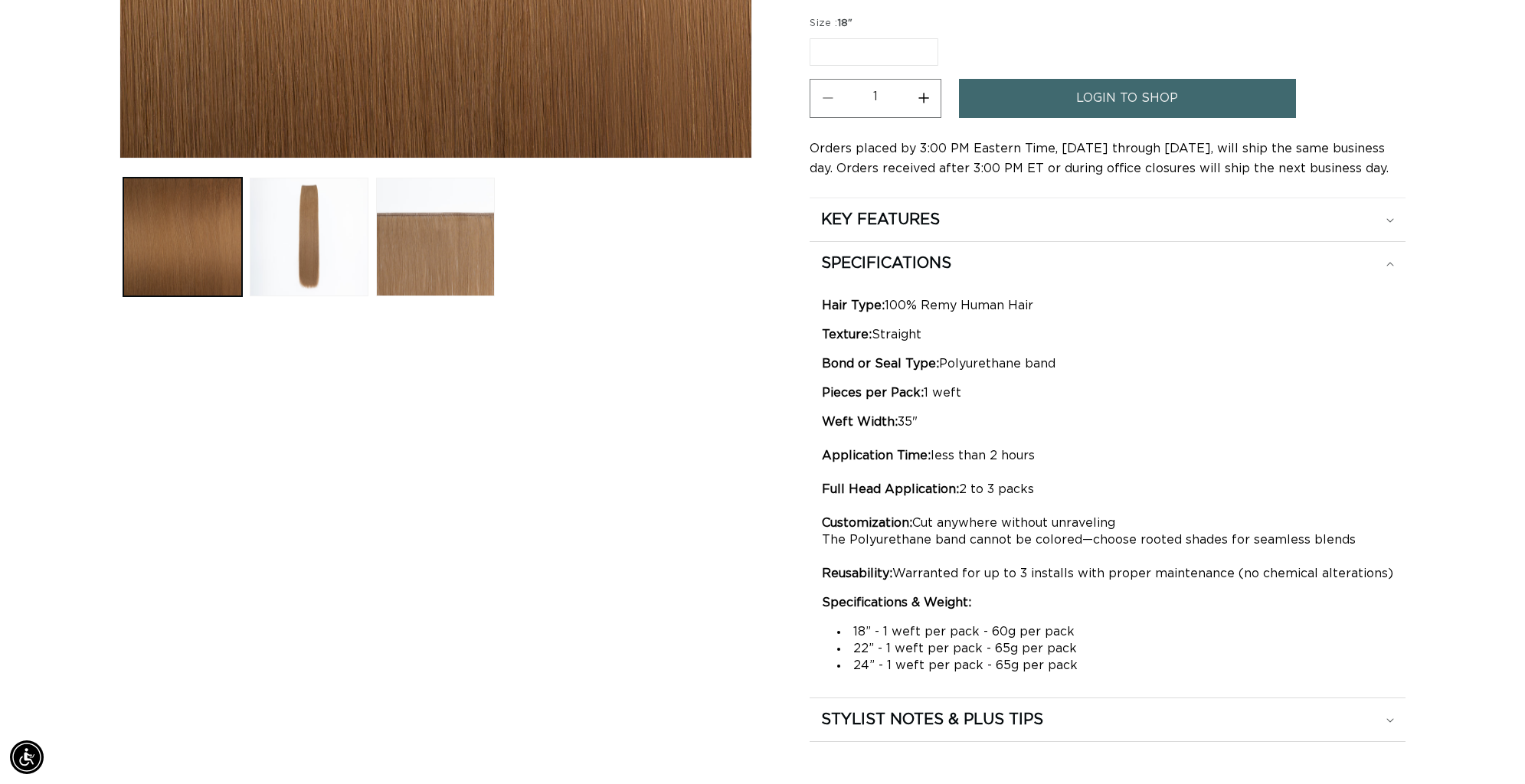
scroll to position [0, 0]
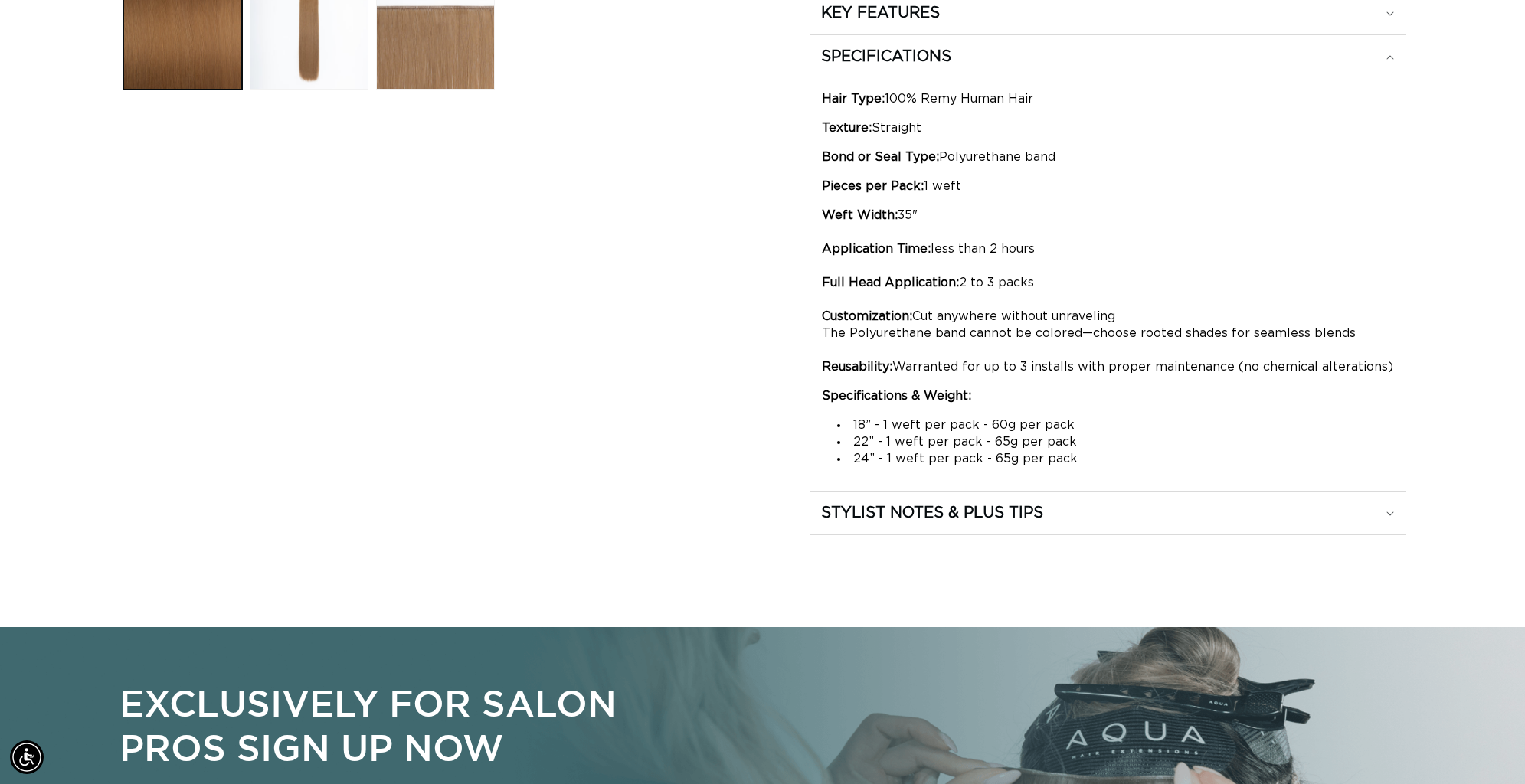
click at [987, 529] on summary "STYLIST NOTES & PLUS TIPS" at bounding box center [1108, 512] width 596 height 43
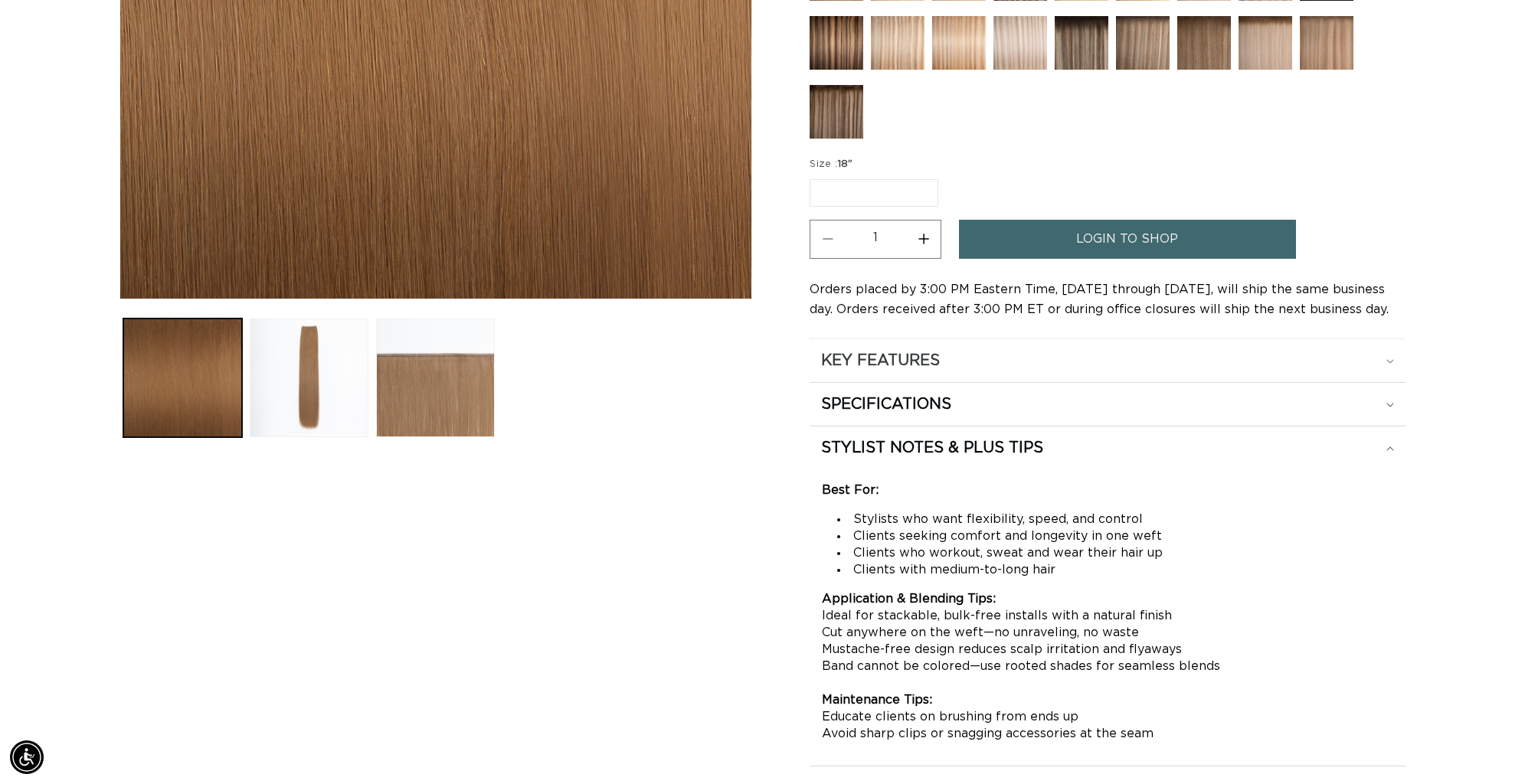
click at [990, 344] on summary "KEY FEATURES" at bounding box center [1108, 360] width 596 height 43
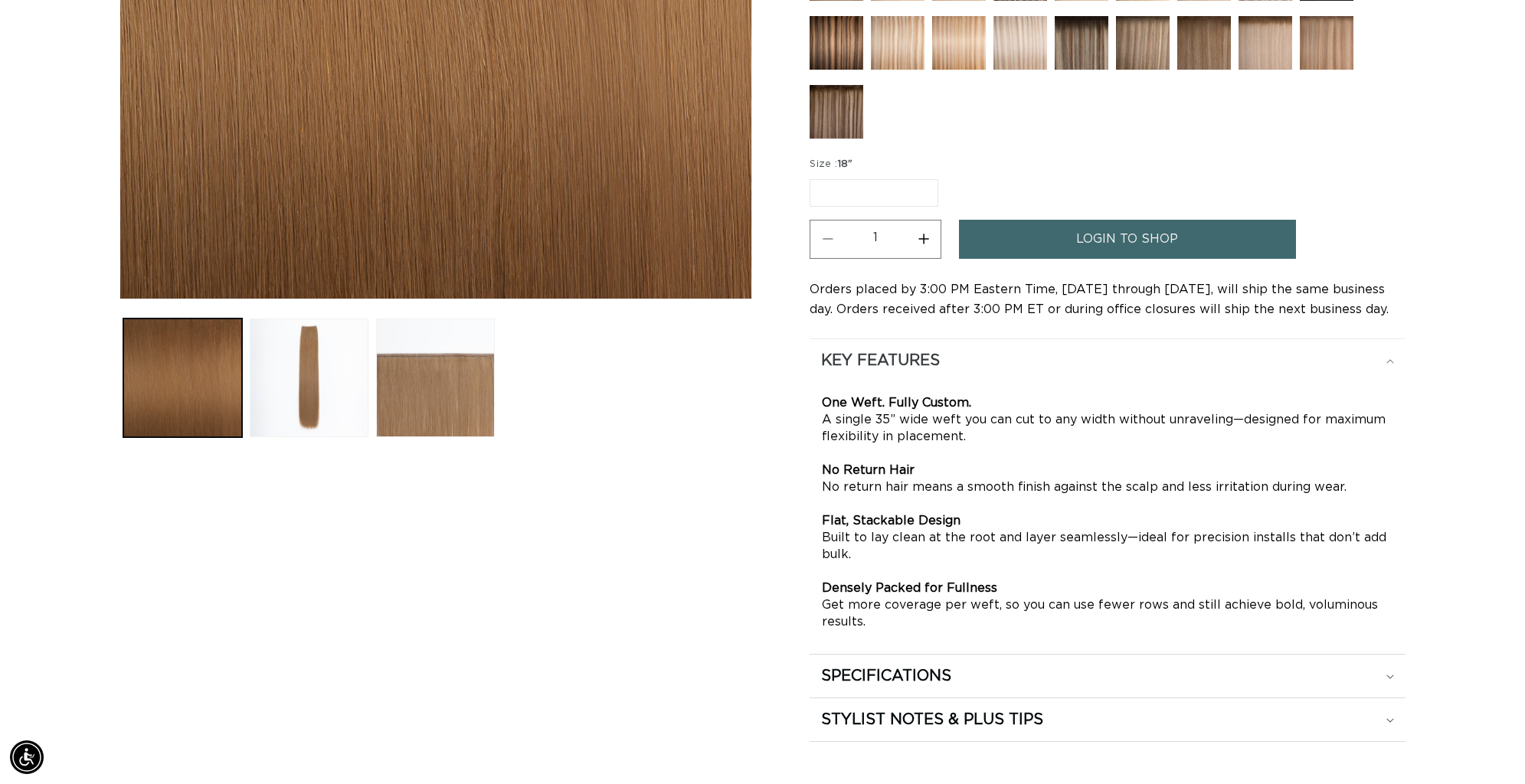
click at [990, 344] on summary "KEY FEATURES" at bounding box center [1108, 360] width 596 height 43
